Goal: Task Accomplishment & Management: Manage account settings

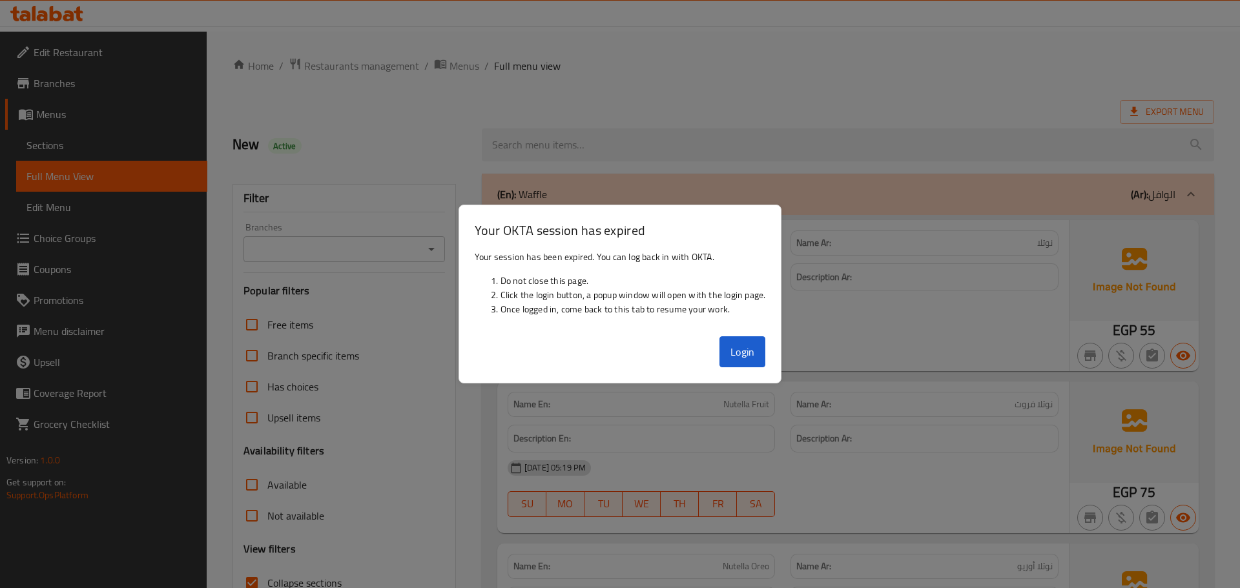
scroll to position [10659, 0]
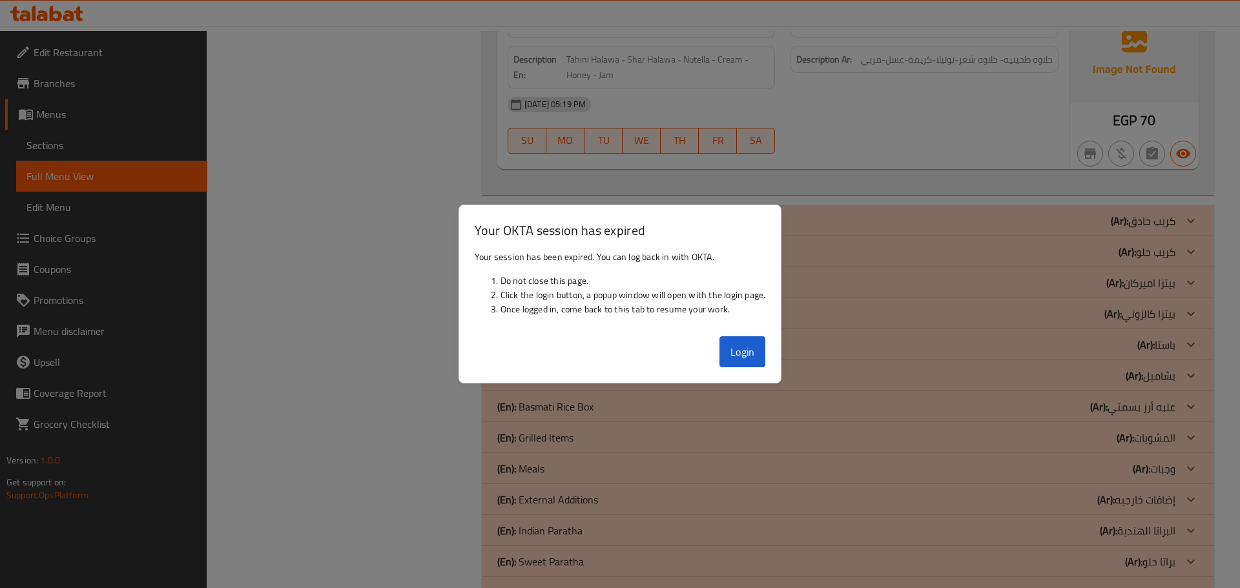
click at [438, 169] on div at bounding box center [620, 294] width 1240 height 588
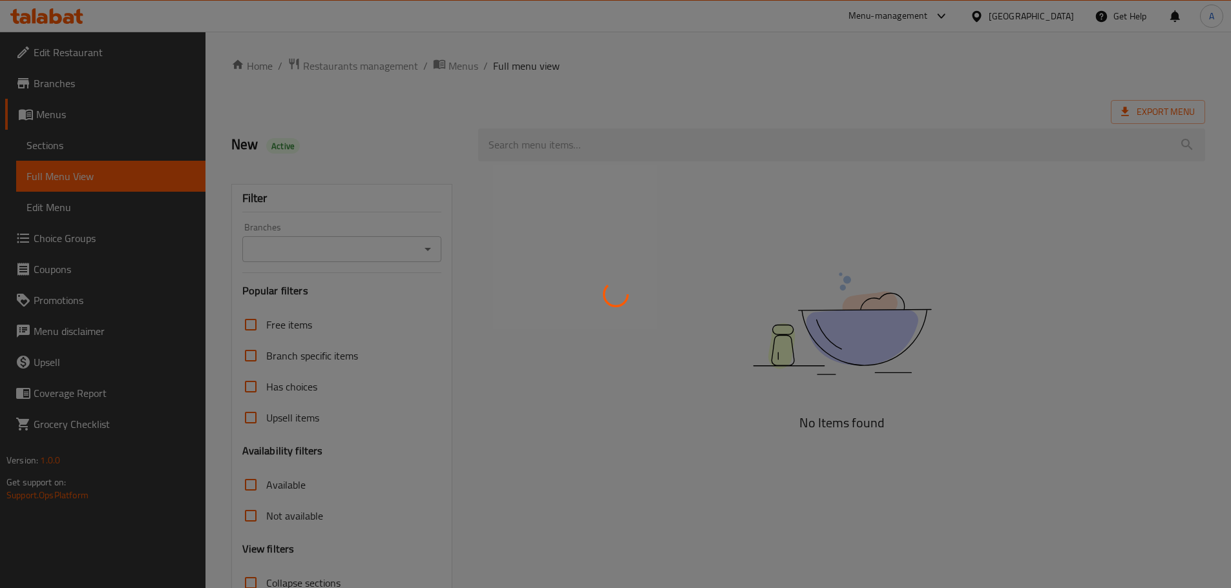
click at [1064, 21] on div at bounding box center [615, 294] width 1231 height 588
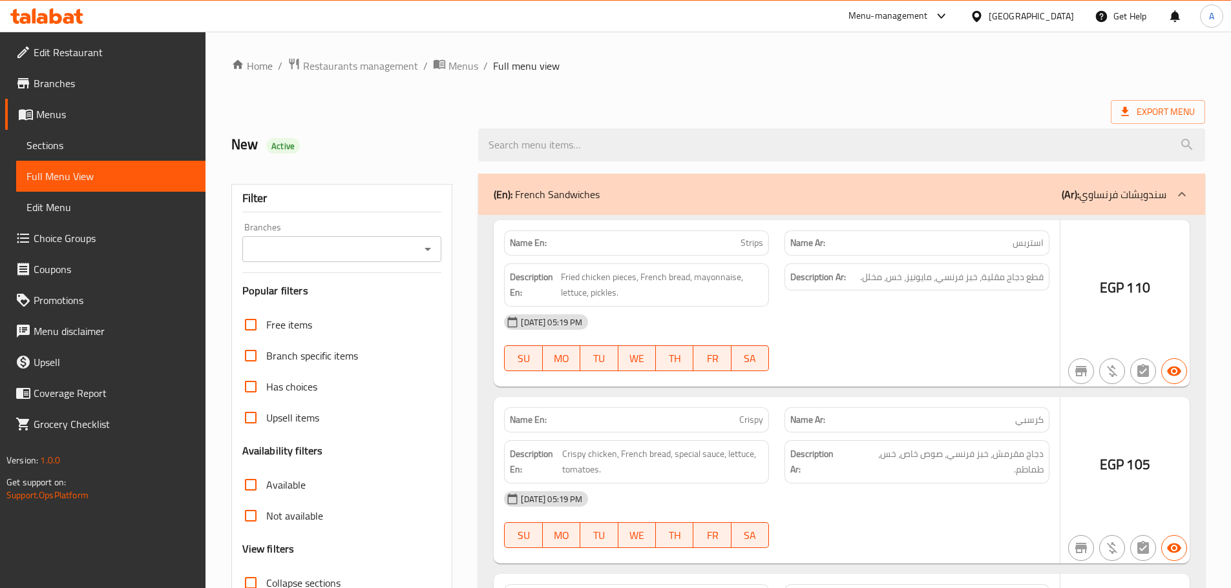
click at [1064, 21] on div at bounding box center [615, 294] width 1231 height 588
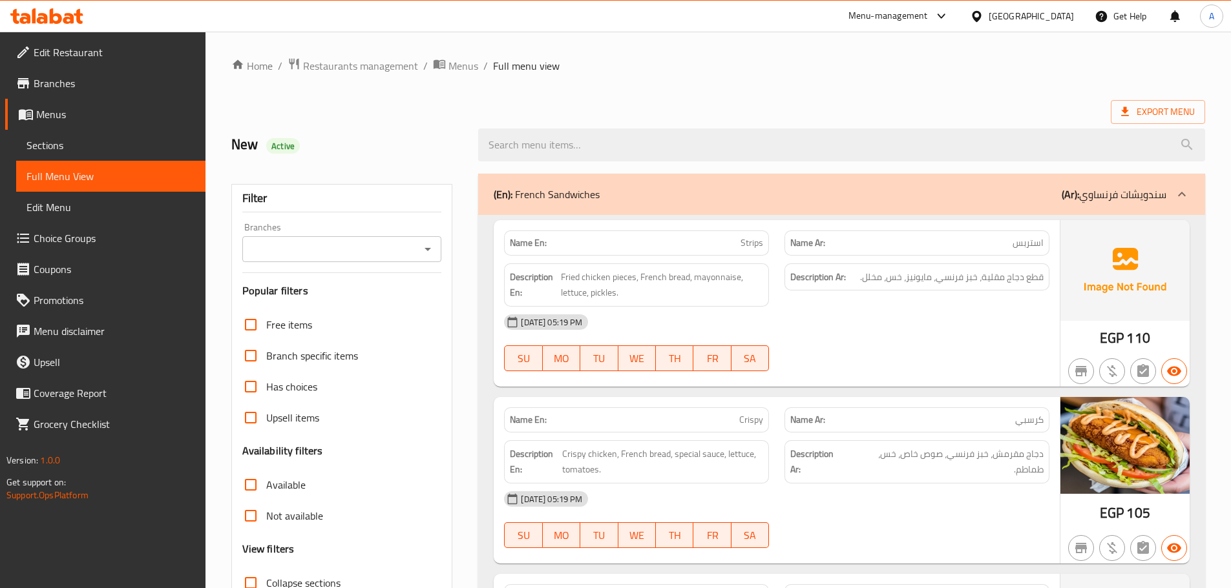
click at [1060, 16] on div "Egypt" at bounding box center [1030, 16] width 85 height 14
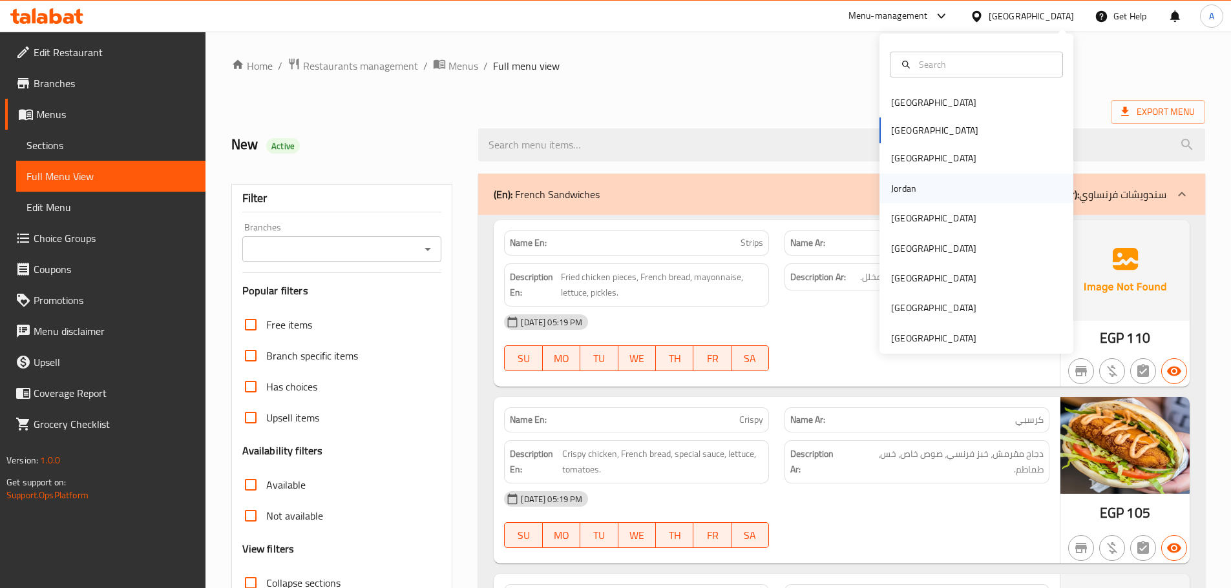
click at [905, 186] on div "Jordan" at bounding box center [903, 189] width 25 height 14
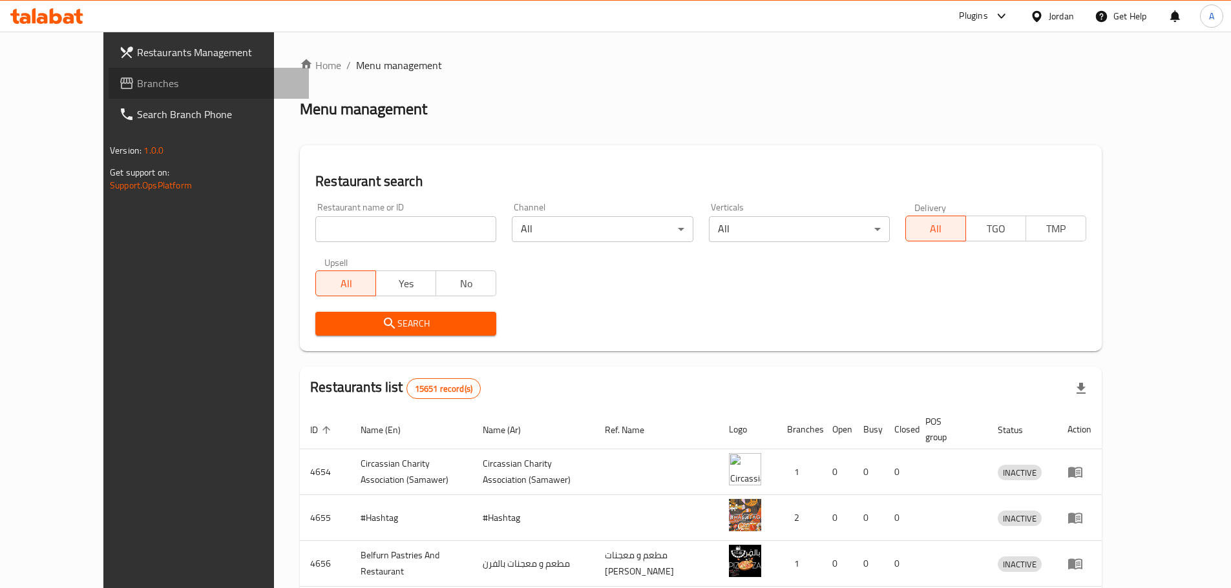
click at [137, 76] on span "Branches" at bounding box center [217, 84] width 161 height 16
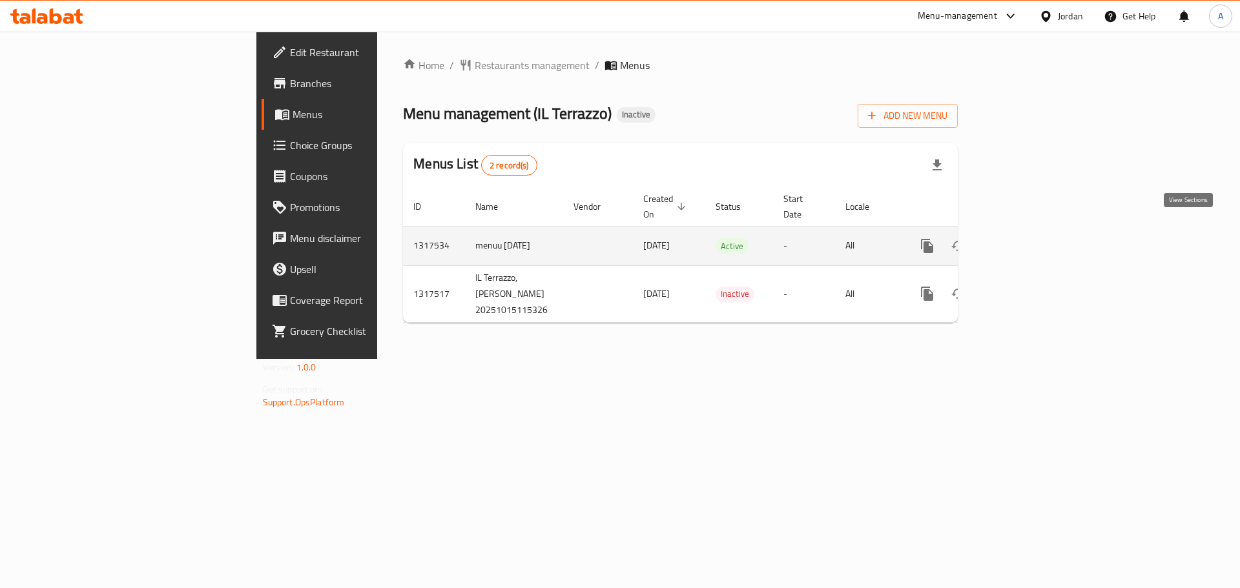
click at [1028, 238] on icon "enhanced table" at bounding box center [1021, 246] width 16 height 16
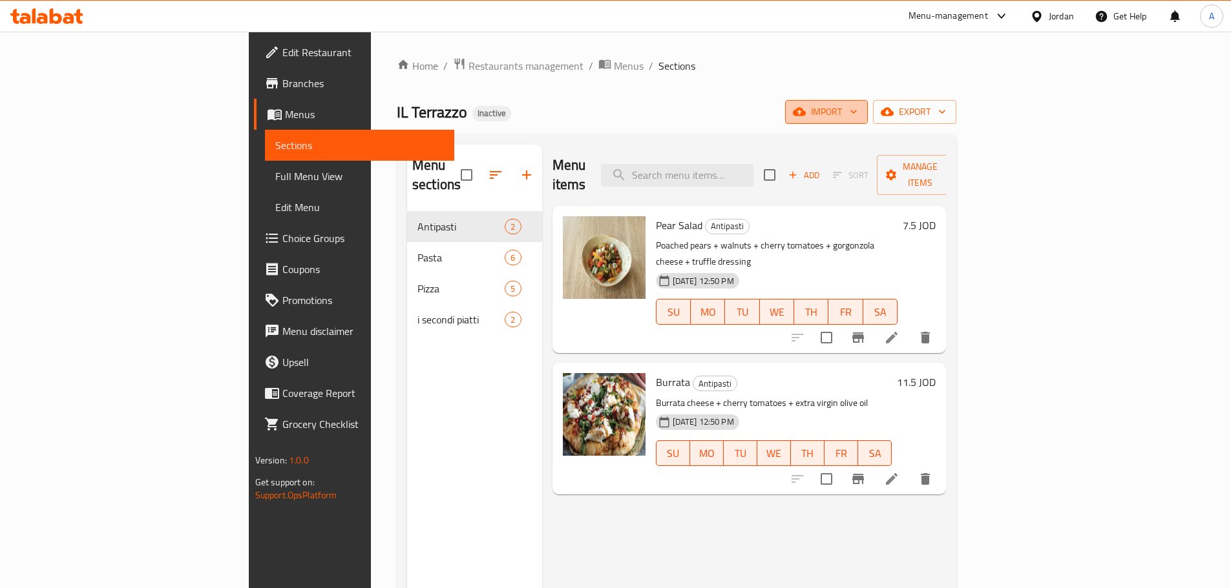
click at [857, 116] on span "import" at bounding box center [826, 112] width 62 height 16
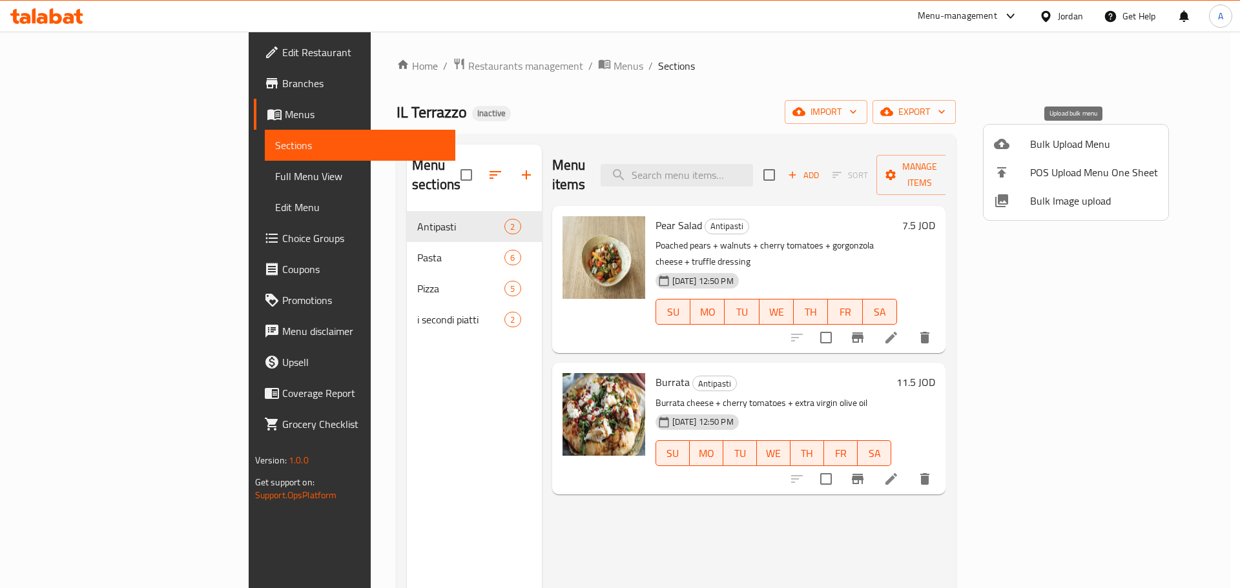
click at [1054, 147] on span "Bulk Upload Menu" at bounding box center [1094, 144] width 128 height 16
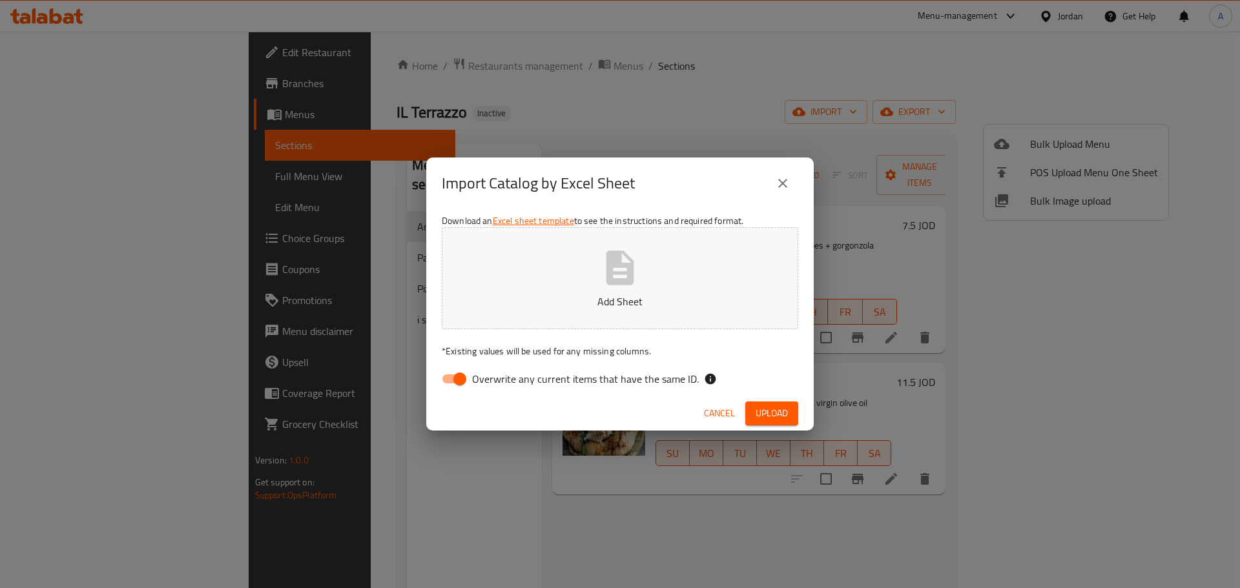
drag, startPoint x: 785, startPoint y: 193, endPoint x: 950, endPoint y: 161, distance: 168.4
click at [785, 192] on button "close" at bounding box center [782, 183] width 31 height 31
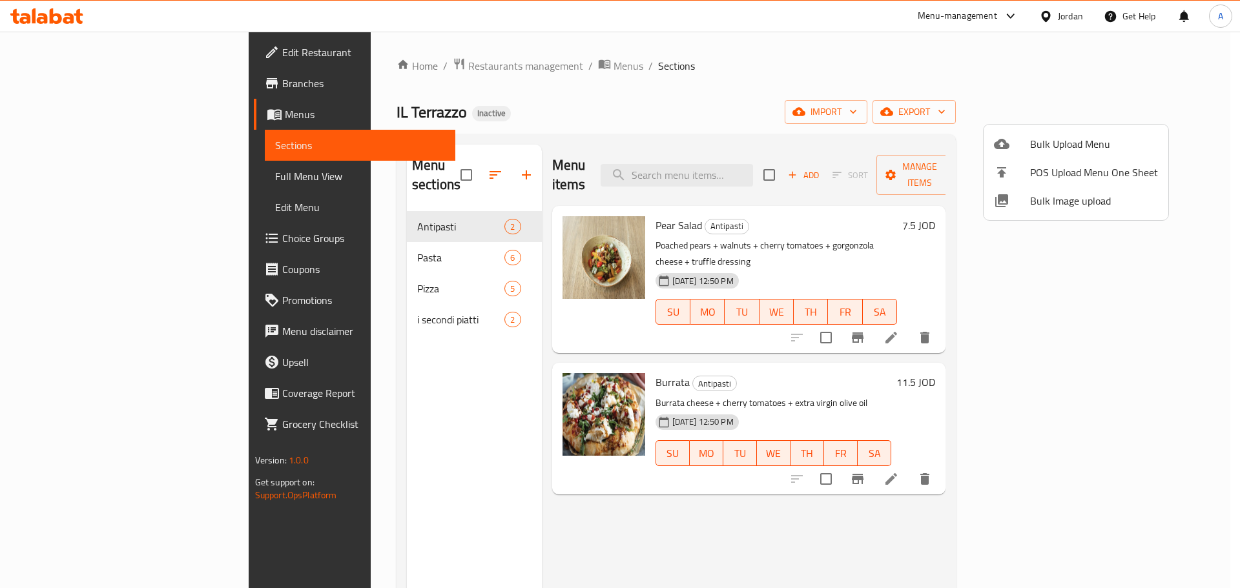
click at [1153, 110] on div at bounding box center [620, 294] width 1240 height 588
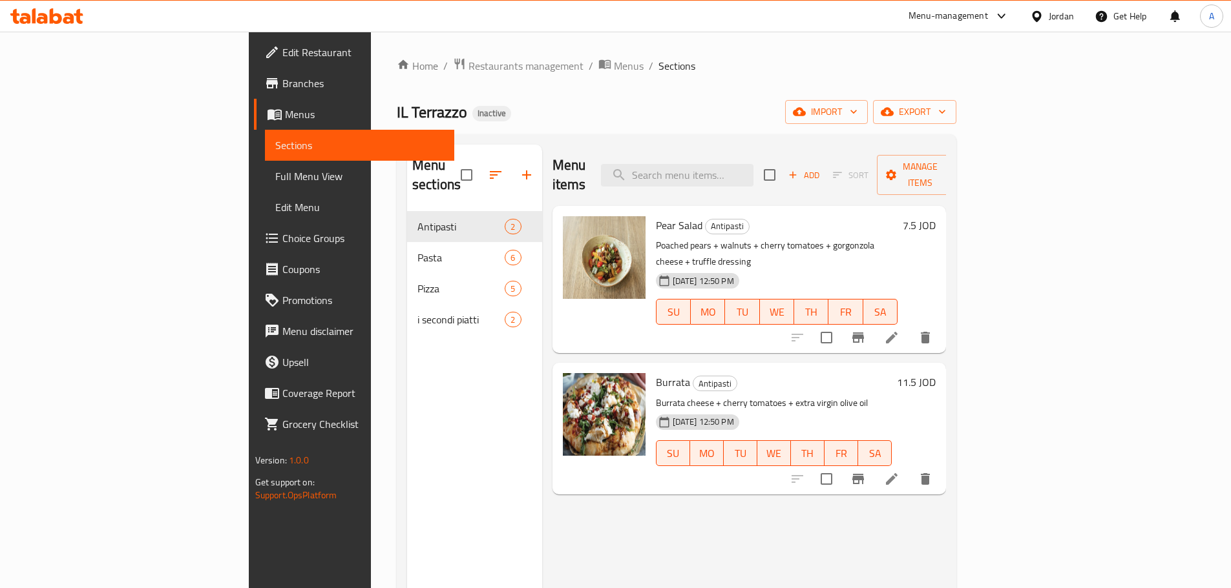
click at [946, 110] on span "export" at bounding box center [914, 112] width 63 height 16
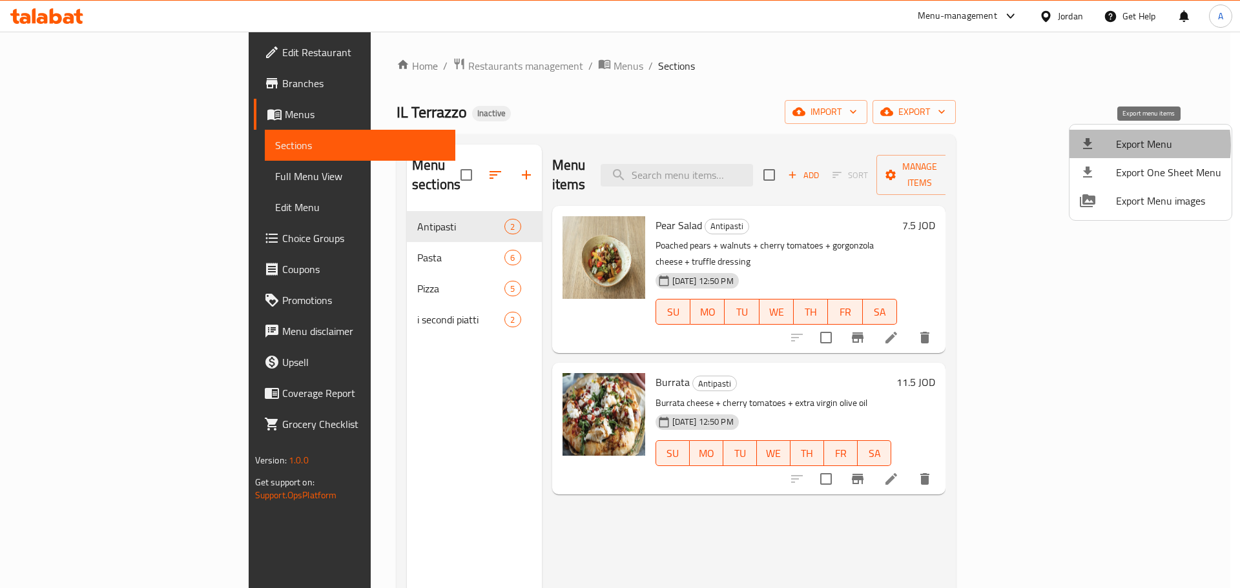
click at [1117, 145] on span "Export Menu" at bounding box center [1168, 144] width 105 height 16
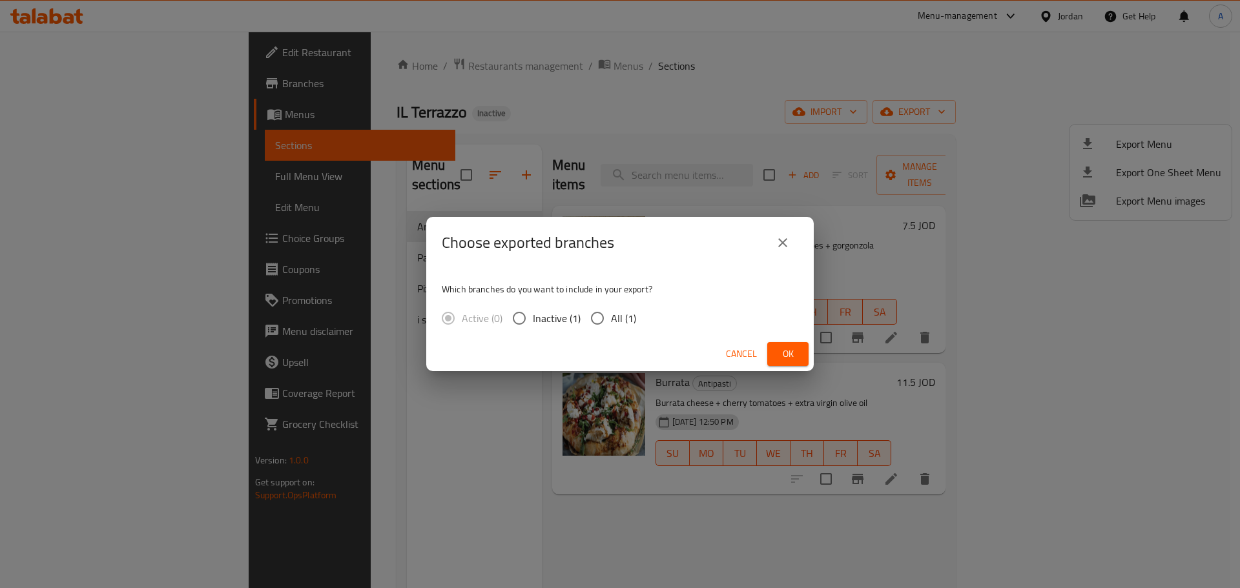
click at [620, 334] on div "Which branches do you want to include in your export? Active (0) Inactive (1) A…" at bounding box center [620, 303] width 388 height 68
click at [622, 322] on span "All (1)" at bounding box center [623, 319] width 25 height 16
click at [611, 322] on input "All (1)" at bounding box center [597, 318] width 27 height 27
radio input "true"
click at [785, 346] on span "Ok" at bounding box center [788, 354] width 21 height 16
